Goal: Task Accomplishment & Management: Manage account settings

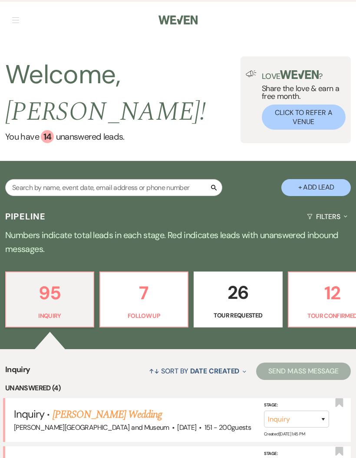
click at [153, 280] on p "7" at bounding box center [143, 293] width 77 height 29
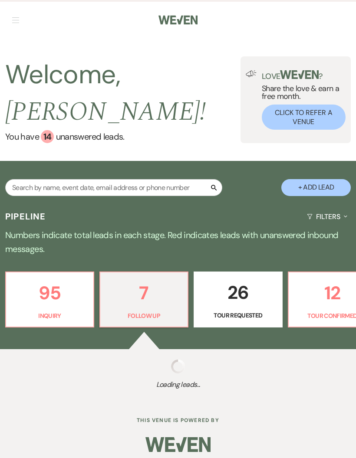
select select "9"
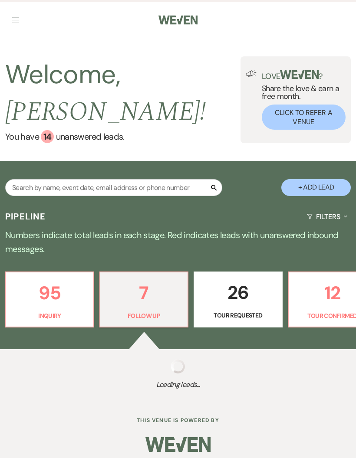
select select "9"
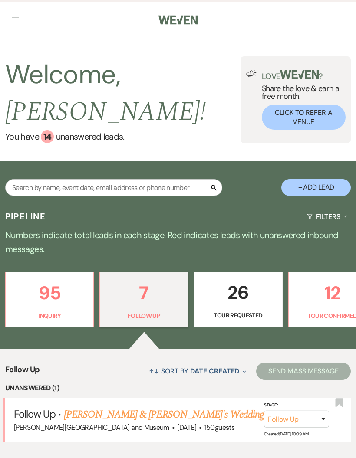
click at [154, 407] on link "Shivani Shendye & Fiance's Wedding" at bounding box center [164, 415] width 200 height 16
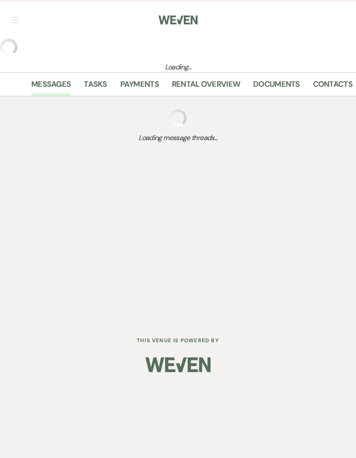
select select "9"
select select "5"
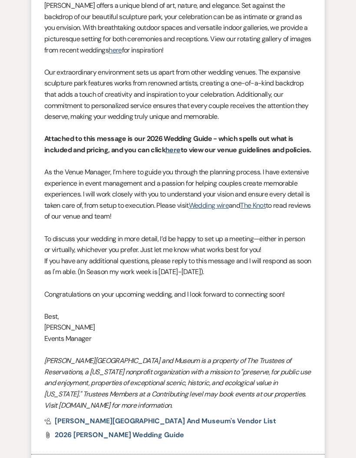
scroll to position [791, 0]
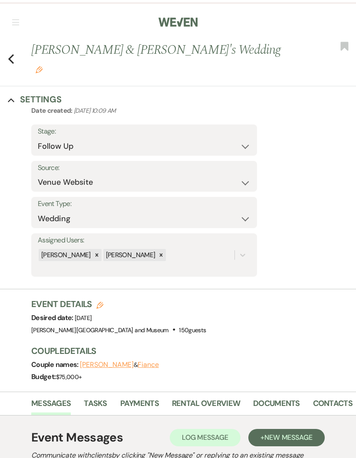
select select "9"
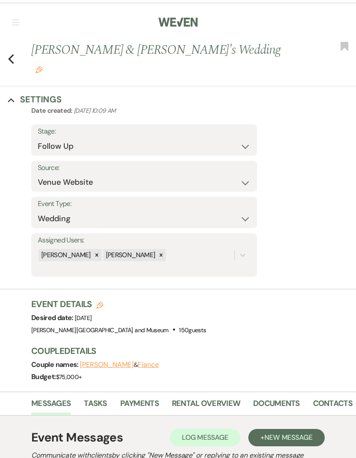
select select "9"
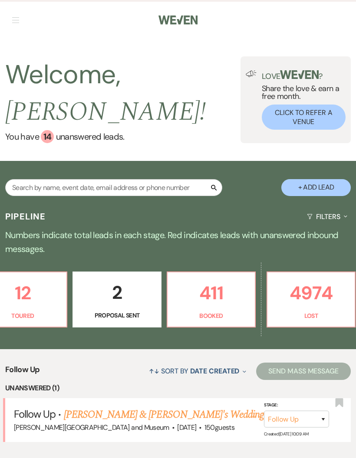
scroll to position [0, 409]
click at [308, 280] on p "4974" at bounding box center [311, 293] width 77 height 29
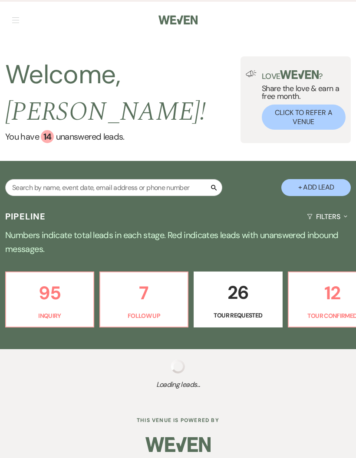
select select "8"
select select "10"
select select "8"
select select "10"
select select "8"
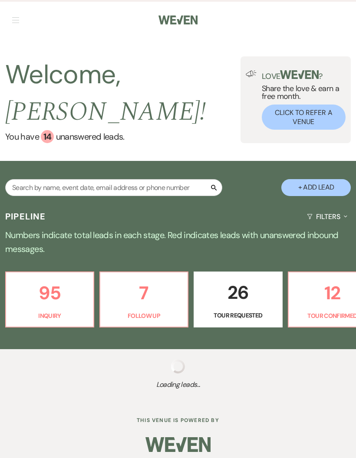
select select "10"
select select "8"
select select "10"
select select "8"
select select "10"
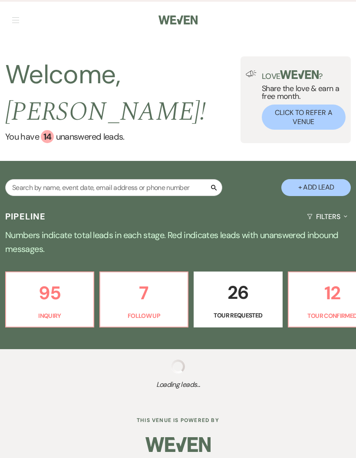
select select "8"
select select "10"
select select "8"
select select "10"
select select "8"
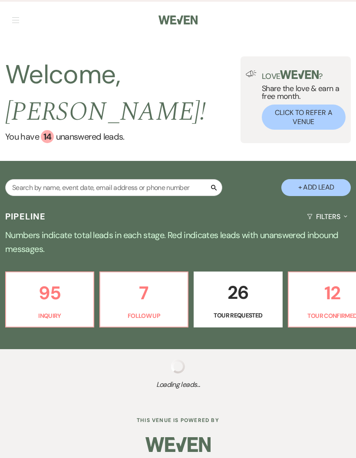
select select "10"
select select "8"
select select "10"
select select "8"
select select "6"
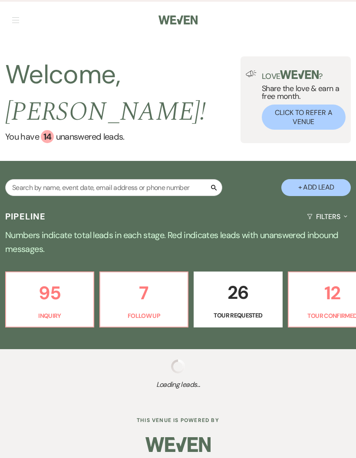
select select "8"
select select "10"
select select "8"
select select "1"
select select "8"
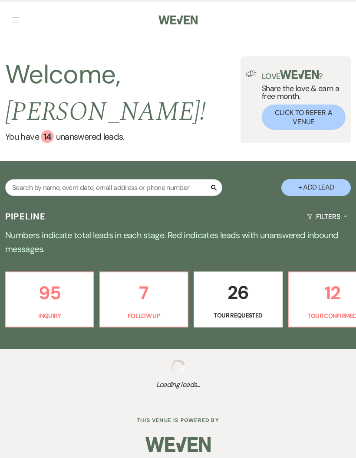
select select "1"
select select "8"
select select "10"
select select "8"
select select "10"
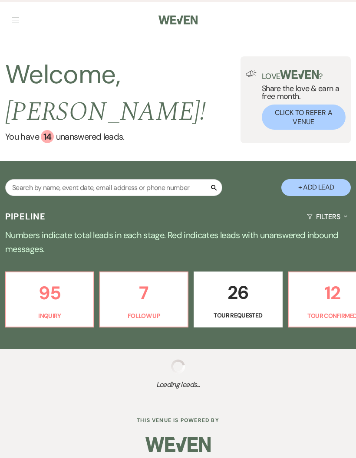
select select "8"
select select "1"
select select "8"
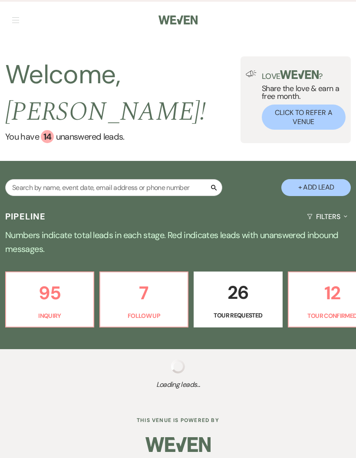
select select "10"
select select "8"
select select "1"
select select "8"
select select "1"
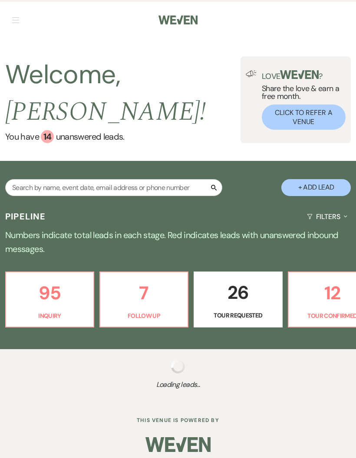
select select "8"
select select "5"
select select "8"
select select "10"
select select "8"
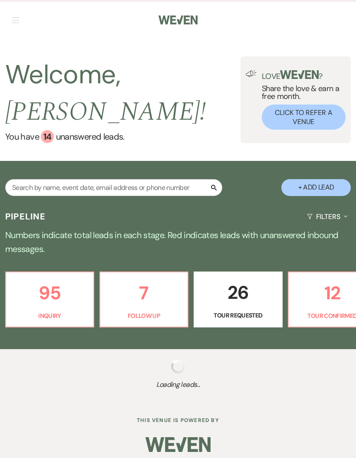
select select "1"
select select "8"
select select "5"
select select "8"
select select "10"
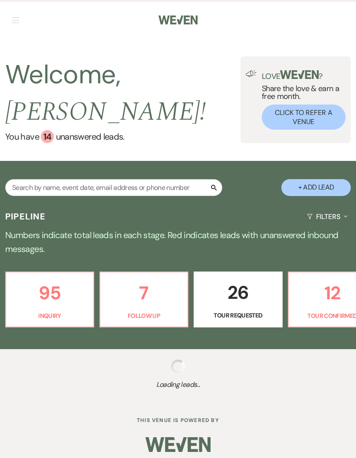
select select "8"
select select "10"
select select "8"
select select "1"
select select "8"
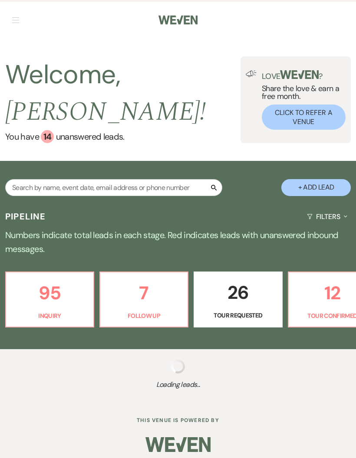
select select "5"
select select "8"
select select "5"
select select "8"
select select "10"
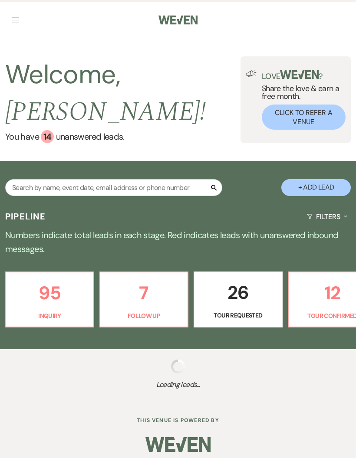
select select "8"
select select "1"
select select "8"
select select "5"
select select "8"
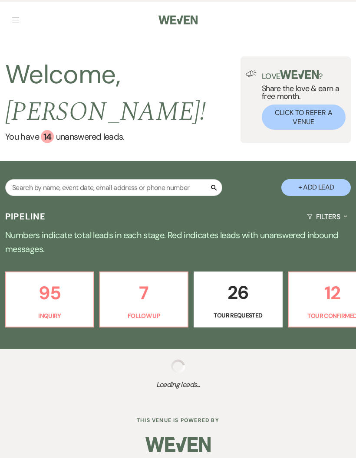
select select "10"
select select "8"
select select "5"
select select "8"
select select "5"
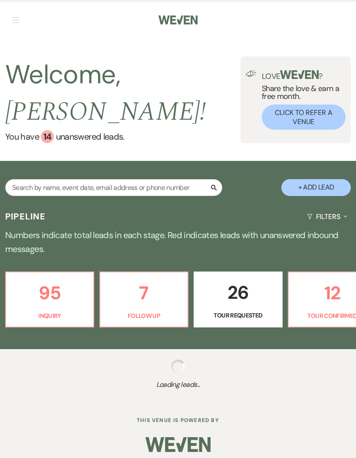
select select "8"
select select "10"
select select "8"
select select "5"
select select "8"
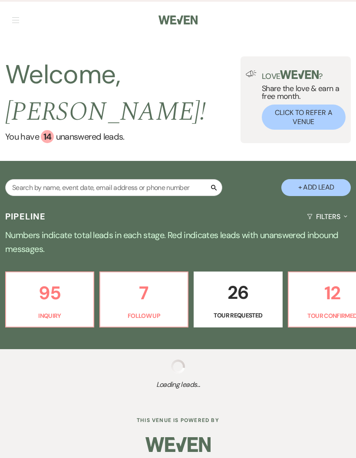
select select "5"
select select "8"
select select "5"
select select "8"
select select "10"
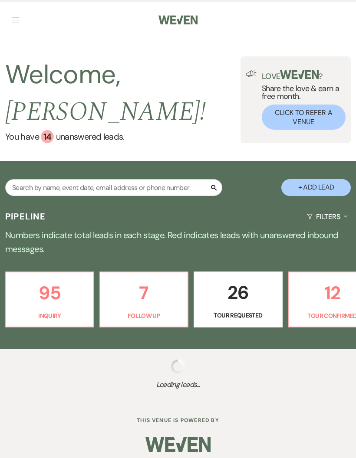
select select "8"
select select "10"
select select "8"
select select "5"
select select "8"
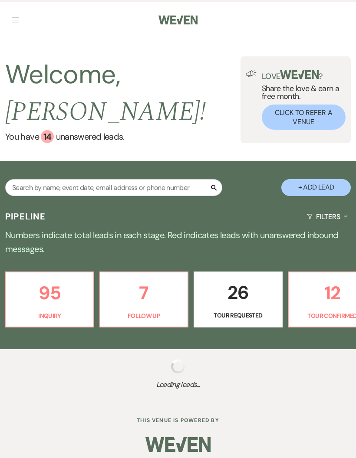
select select "11"
select select "8"
select select "10"
select select "8"
select select "5"
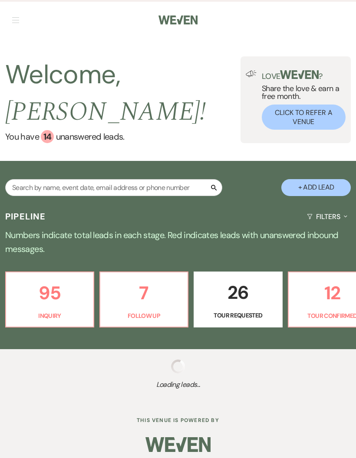
select select "8"
select select "6"
select select "8"
select select "10"
select select "8"
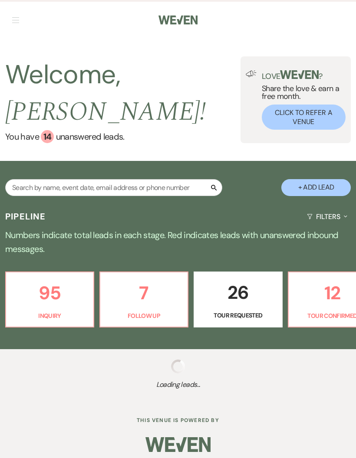
select select "10"
select select "8"
select select "5"
select select "8"
select select "6"
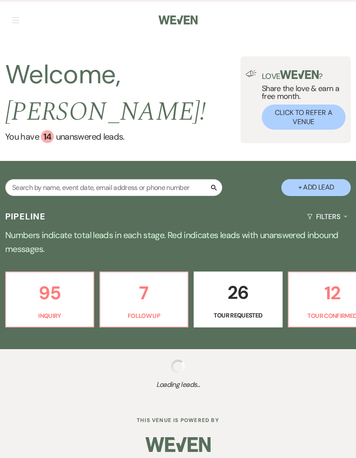
select select "8"
select select "5"
select select "8"
select select "10"
select select "8"
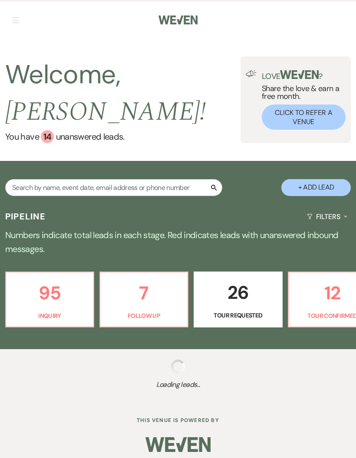
select select "5"
select select "8"
select select "5"
select select "8"
select select "10"
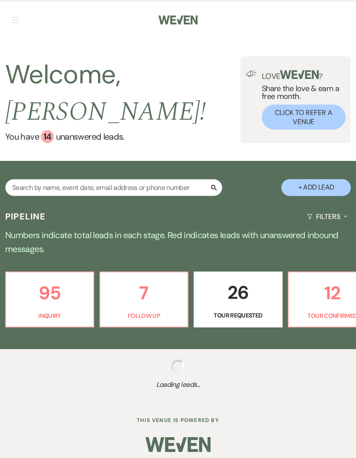
select select "8"
select select "1"
select select "8"
select select "1"
select select "8"
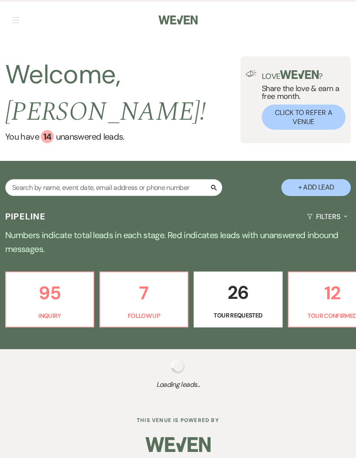
select select "5"
select select "8"
select select "5"
select select "8"
select select "5"
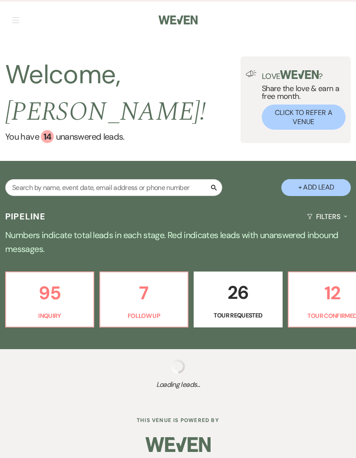
select select "8"
select select "10"
select select "8"
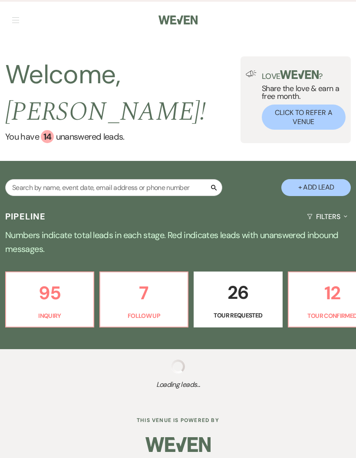
select select "5"
select select "8"
select select "10"
select select "8"
select select "5"
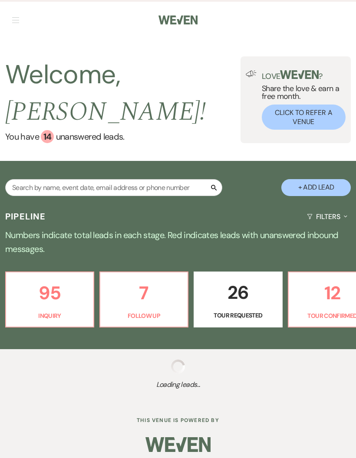
select select "8"
select select "1"
select select "8"
select select "5"
select select "8"
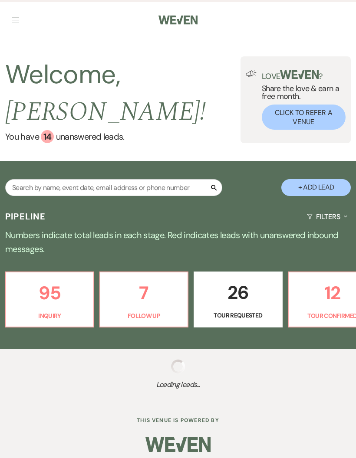
select select "7"
select select "8"
select select "10"
select select "8"
select select "10"
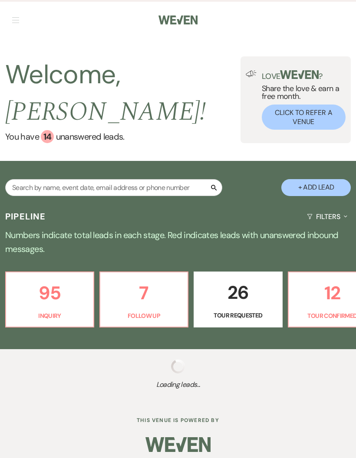
select select "8"
select select "6"
select select "8"
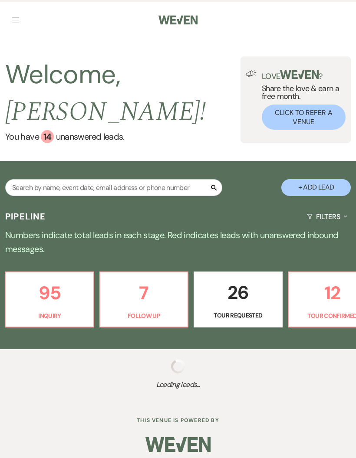
select select "10"
select select "8"
select select "1"
select select "8"
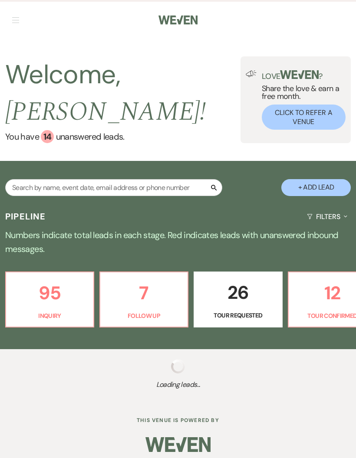
select select "11"
select select "8"
select select "10"
select select "8"
select select "5"
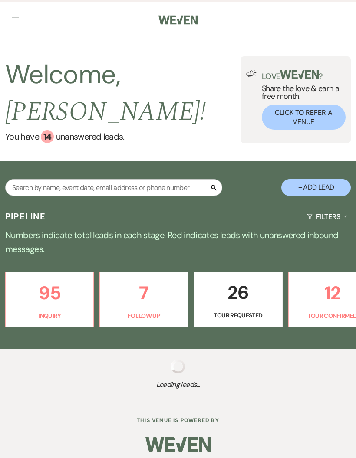
select select "8"
select select "5"
select select "8"
select select "1"
select select "8"
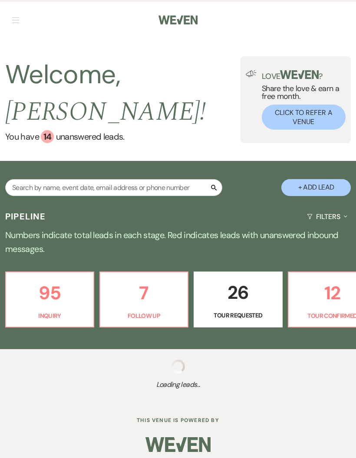
select select "10"
select select "8"
select select "6"
select select "8"
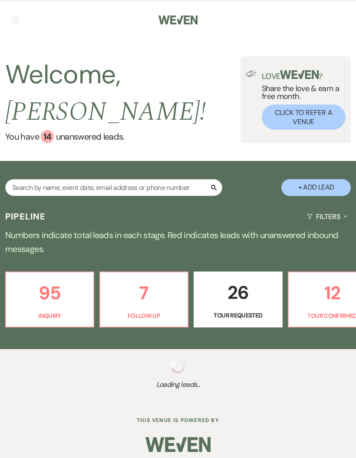
select select "10"
select select "8"
select select "5"
select select "8"
select select "5"
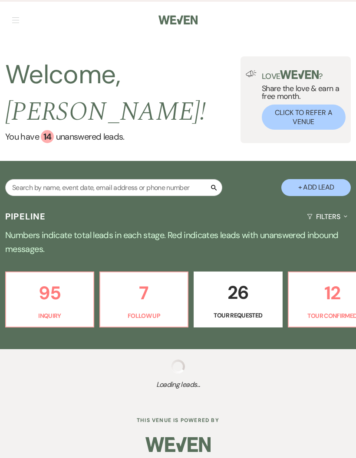
select select "8"
select select "5"
select select "8"
select select "5"
select select "8"
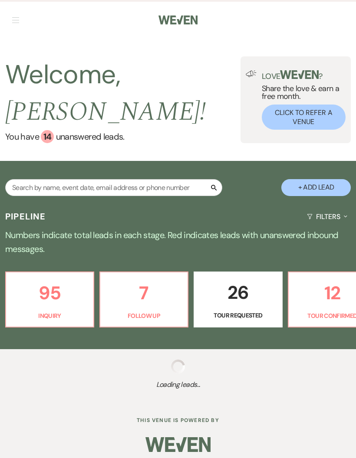
select select "10"
select select "8"
select select "5"
select select "8"
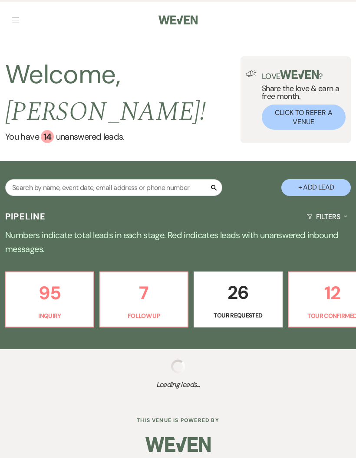
select select "5"
select select "8"
select select "5"
select select "8"
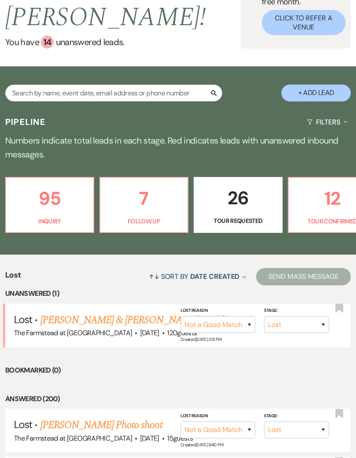
scroll to position [95, 0]
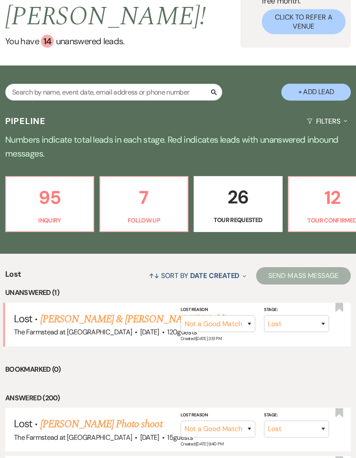
click at [116, 312] on link "Isabel Fitzpatrick & David Dodge's Wedding" at bounding box center [137, 320] width 194 height 16
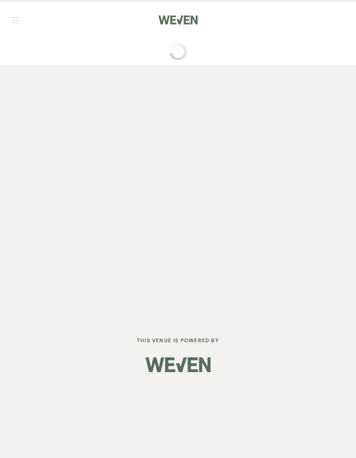
scroll to position [35, 0]
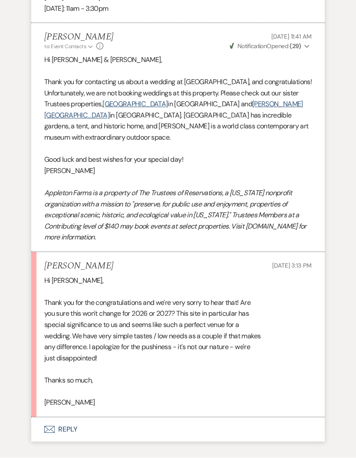
scroll to position [781, 0]
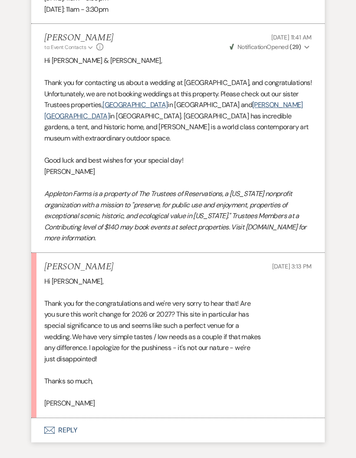
click at [61, 418] on button "Envelope Reply" at bounding box center [177, 430] width 293 height 24
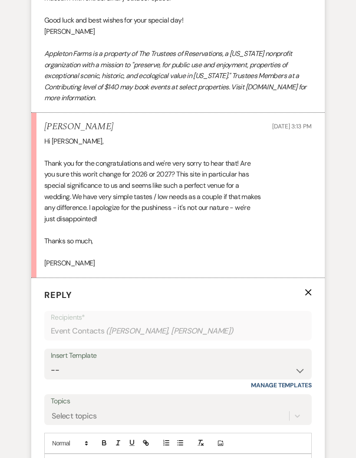
scroll to position [946, 0]
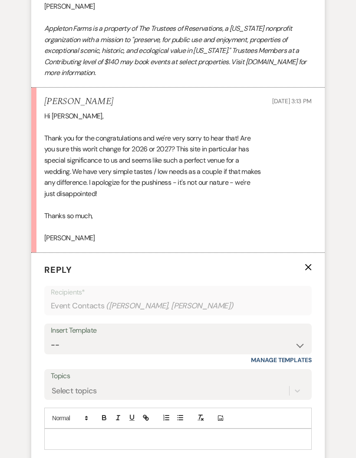
click at [169, 434] on p at bounding box center [177, 439] width 253 height 10
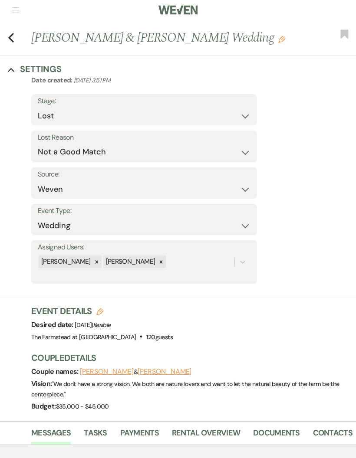
scroll to position [0, 0]
